Goal: Information Seeking & Learning: Find specific fact

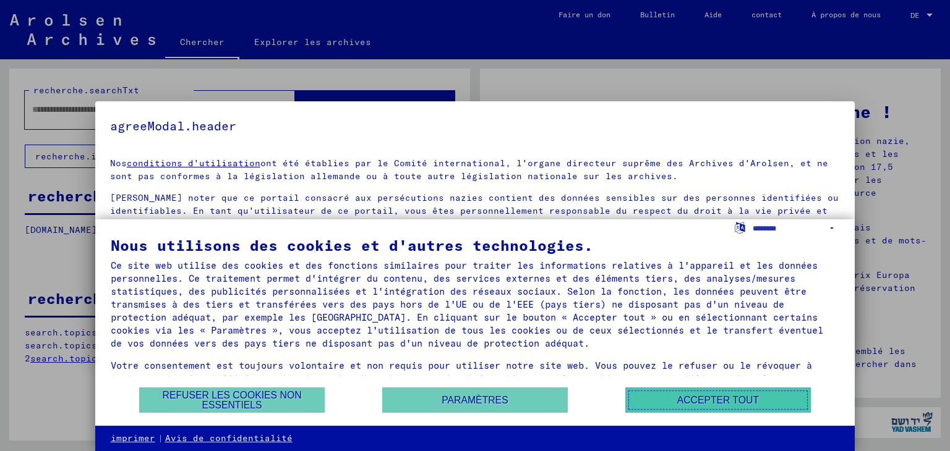
click at [751, 396] on font "Accepter tout" at bounding box center [718, 400] width 82 height 11
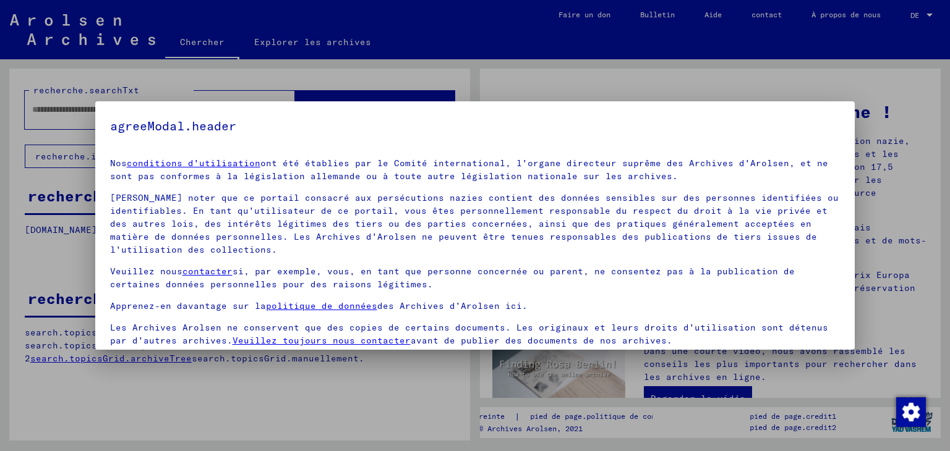
scroll to position [45, 0]
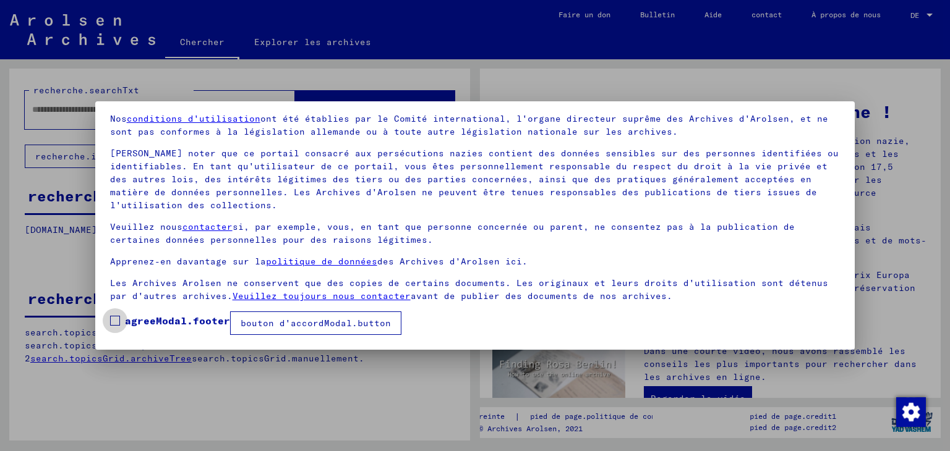
click at [116, 320] on span at bounding box center [115, 321] width 10 height 10
click at [283, 320] on font "bouton d'accordModal.button" at bounding box center [316, 323] width 150 height 11
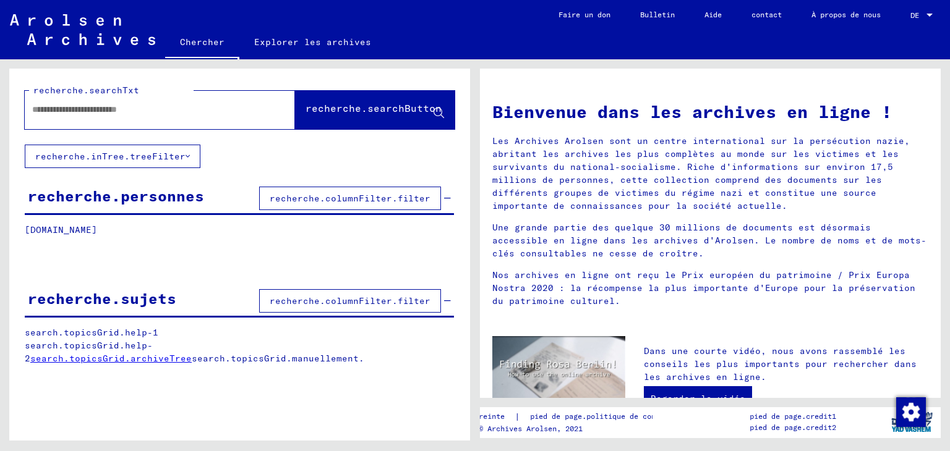
click at [280, 196] on font "recherche.columnFilter.filter" at bounding box center [350, 198] width 161 height 11
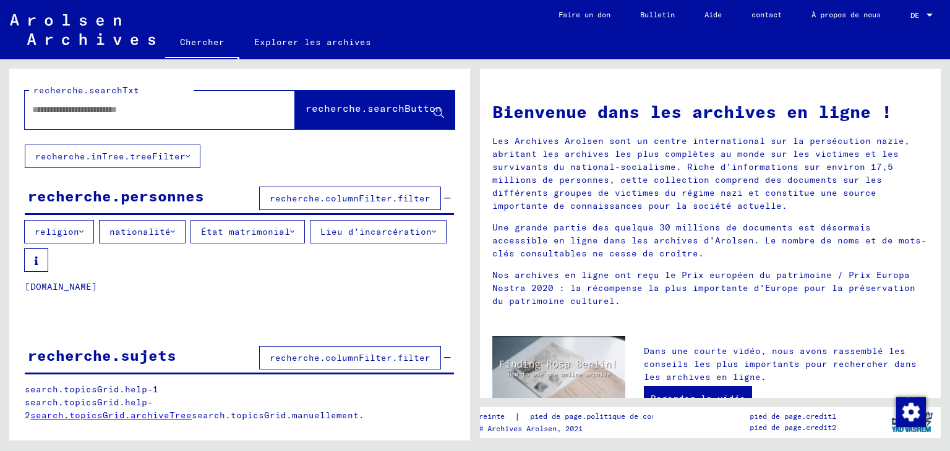
click at [364, 203] on button "recherche.columnFilter.filter" at bounding box center [350, 199] width 182 height 24
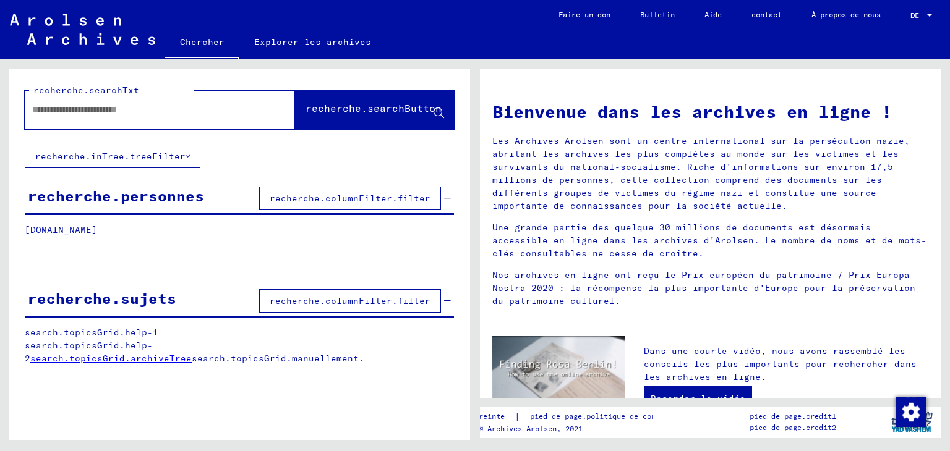
click at [364, 203] on button "recherche.columnFilter.filter" at bounding box center [350, 199] width 182 height 24
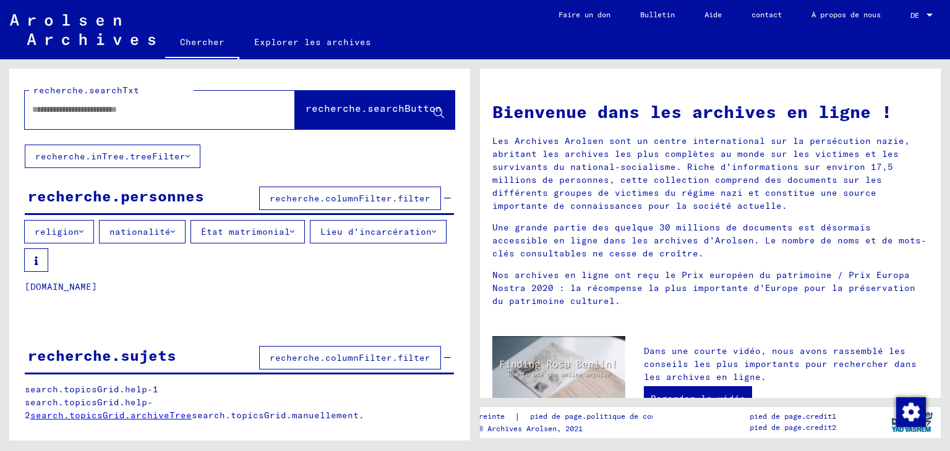
click at [106, 109] on input "text" at bounding box center [145, 109] width 226 height 13
type input "**********"
click at [336, 108] on font "recherche.searchButton" at bounding box center [374, 108] width 136 height 12
click at [295, 91] on button "recherche.searchButton" at bounding box center [375, 110] width 160 height 38
click at [192, 105] on input "**********" at bounding box center [145, 109] width 226 height 13
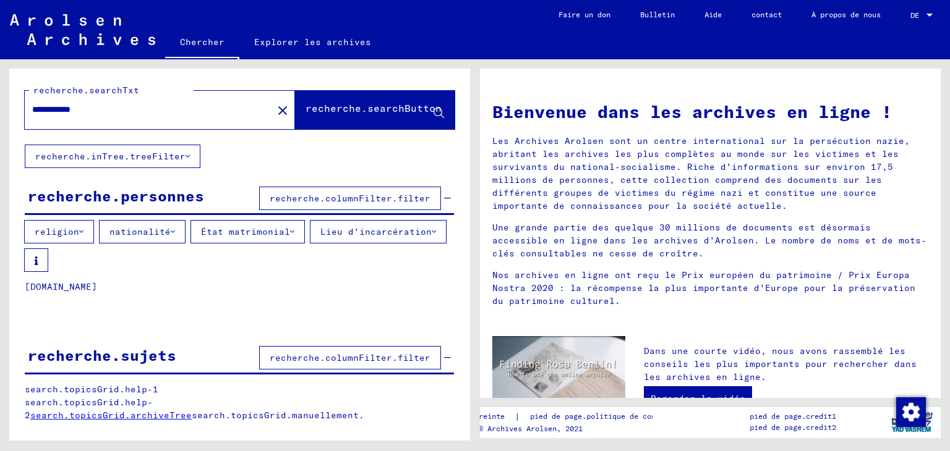
click at [383, 117] on span "recherche.searchButton" at bounding box center [375, 111] width 139 height 13
click at [275, 107] on mat-icon "close" at bounding box center [282, 110] width 15 height 15
click at [310, 200] on font "recherche.columnFilter.filter" at bounding box center [350, 198] width 161 height 11
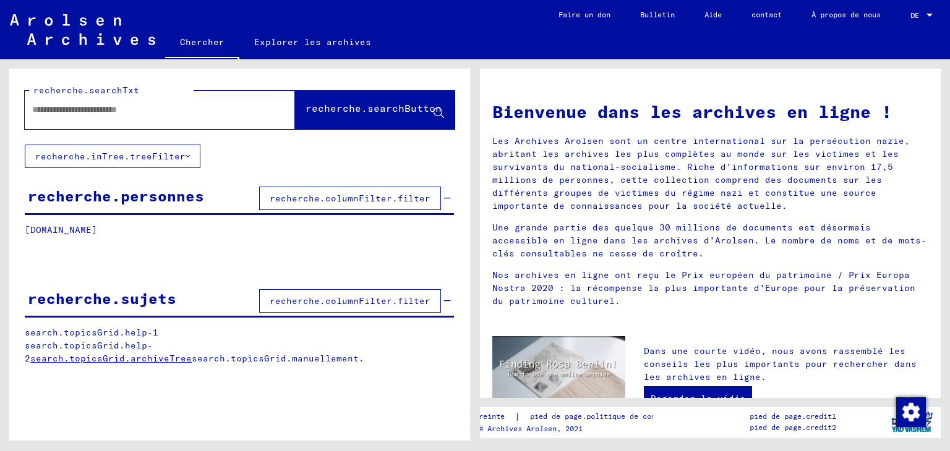
click at [312, 200] on font "recherche.columnFilter.filter" at bounding box center [350, 198] width 161 height 11
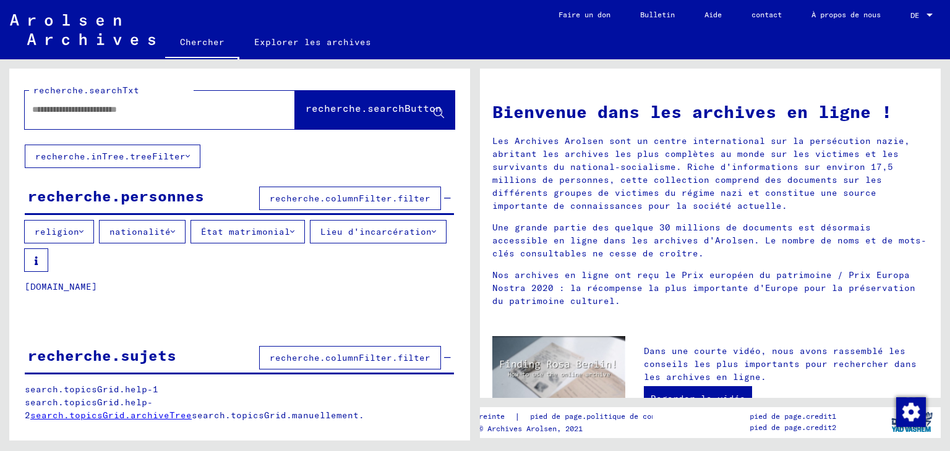
click at [308, 200] on font "recherche.columnFilter.filter" at bounding box center [350, 198] width 161 height 11
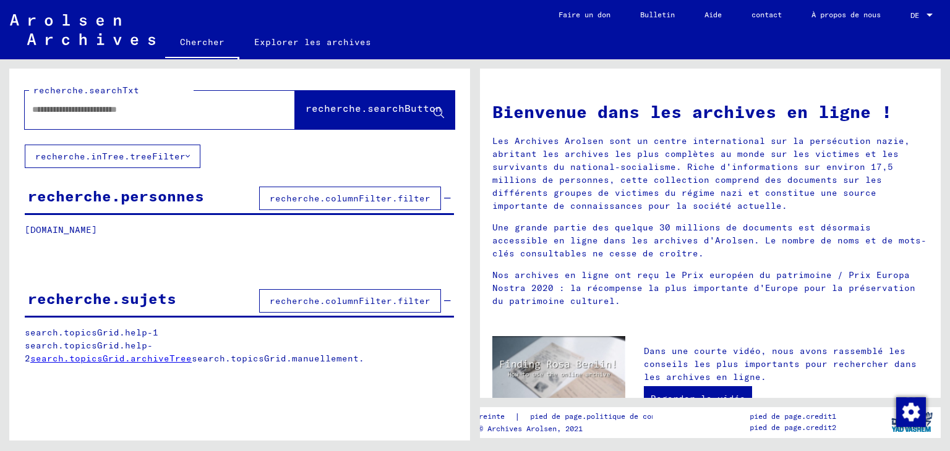
click at [428, 193] on font "recherche.columnFilter.filter" at bounding box center [350, 198] width 161 height 11
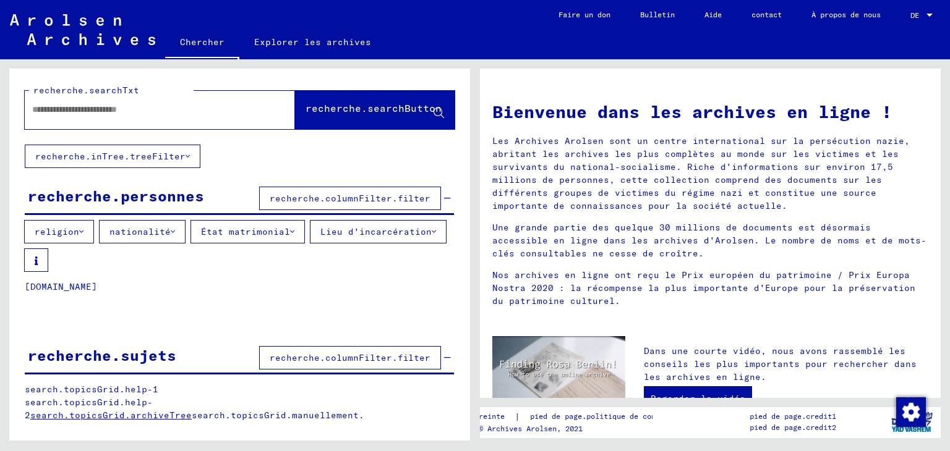
click at [71, 233] on font "religion" at bounding box center [57, 231] width 45 height 11
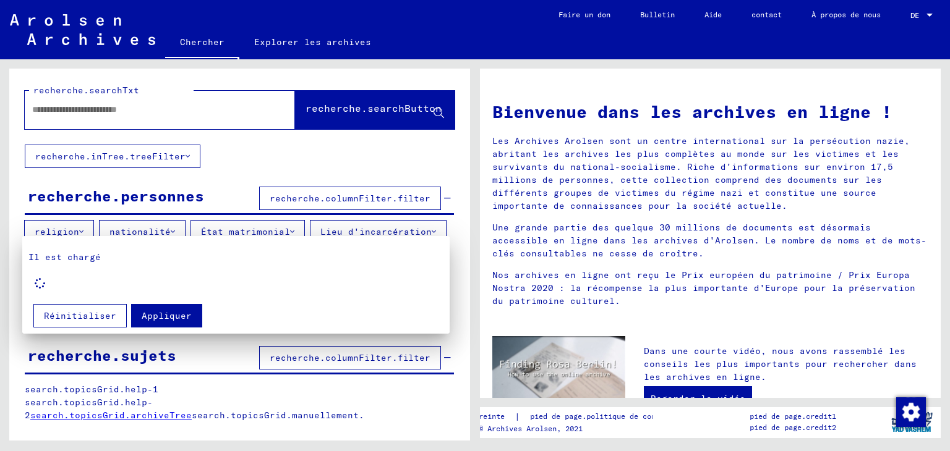
click at [72, 228] on div at bounding box center [475, 225] width 950 height 451
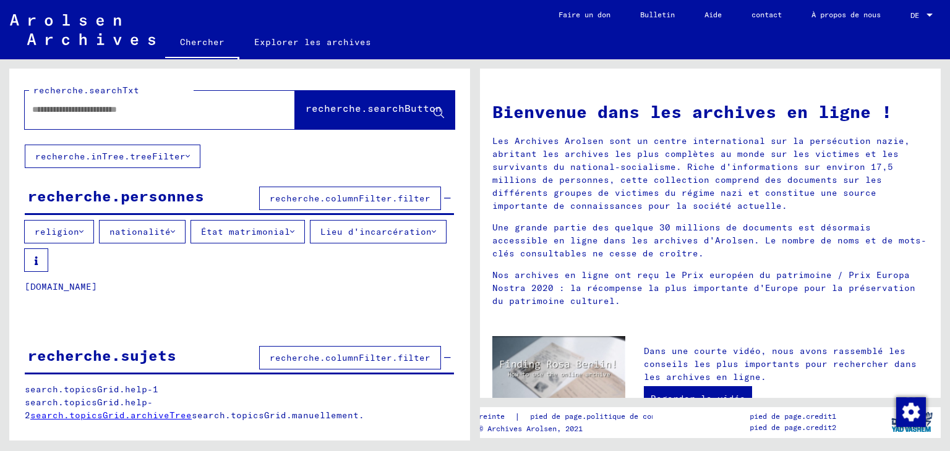
click at [163, 233] on font "nationalité" at bounding box center [139, 231] width 61 height 11
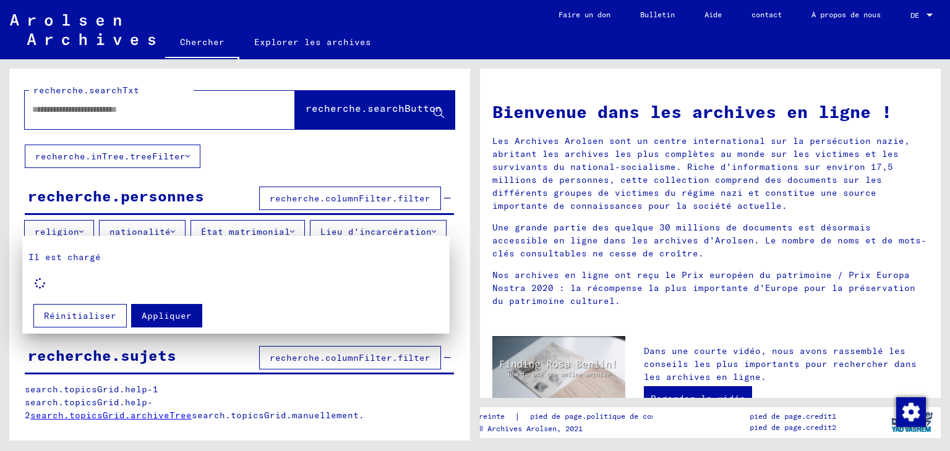
click at [150, 223] on div at bounding box center [475, 225] width 950 height 451
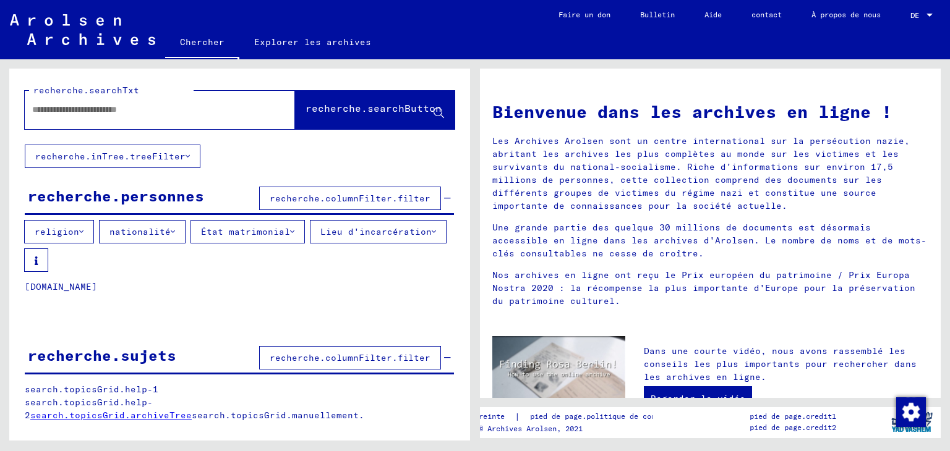
click at [150, 223] on button "nationalité" at bounding box center [142, 232] width 87 height 24
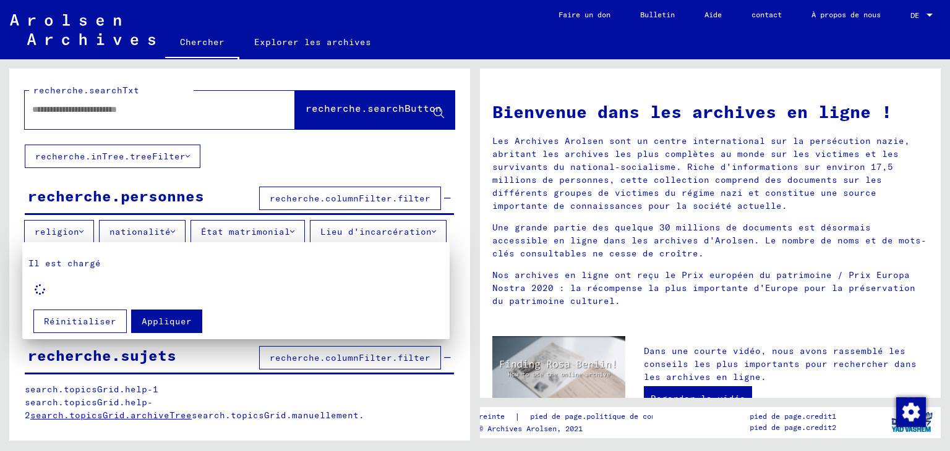
click at [151, 235] on div at bounding box center [475, 225] width 950 height 451
